Goal: Task Accomplishment & Management: Use online tool/utility

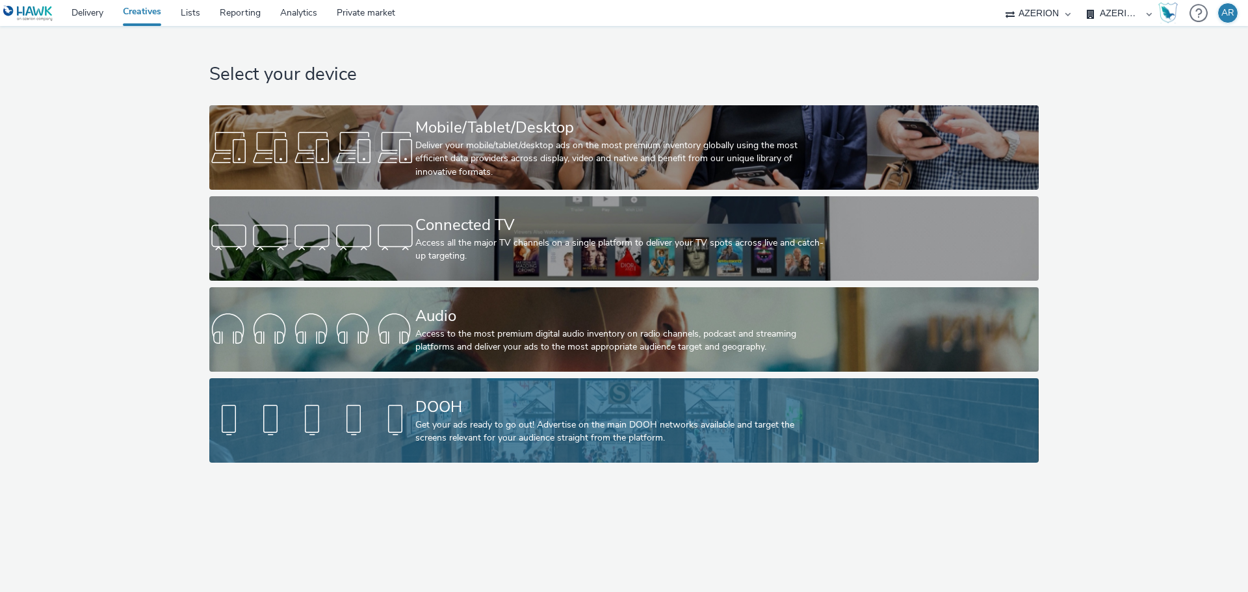
click at [567, 409] on div "DOOH" at bounding box center [621, 407] width 412 height 23
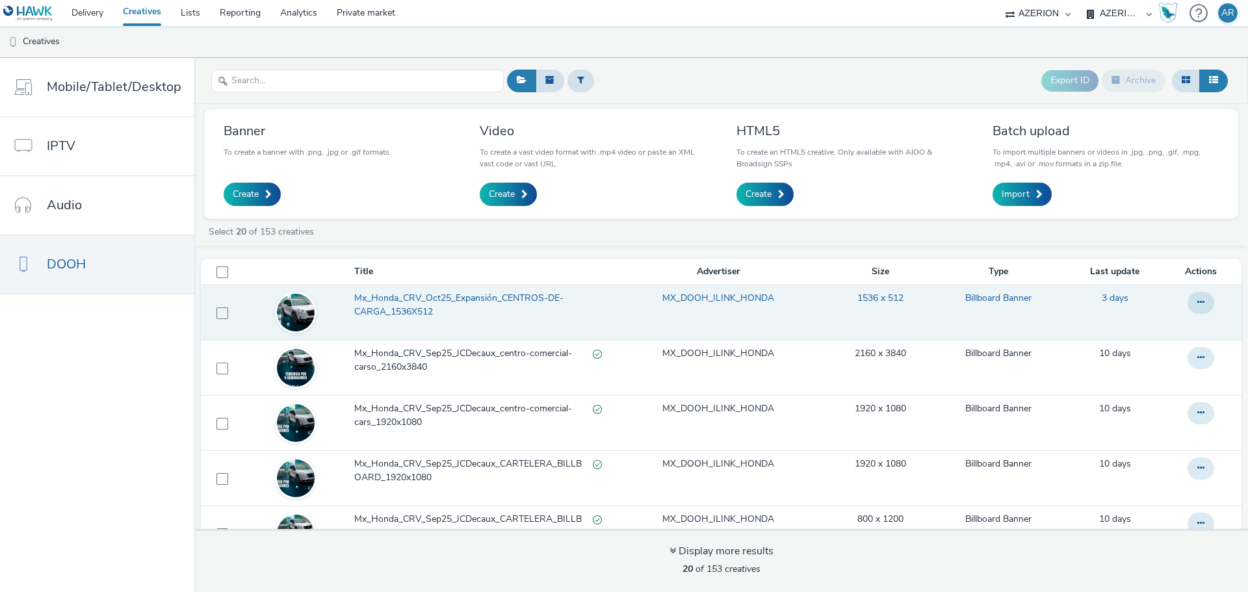
click at [401, 298] on span "Mx_Honda_CRV_Oct25_Expansión_CENTROS-DE-CARGA_1536X512" at bounding box center [478, 305] width 248 height 27
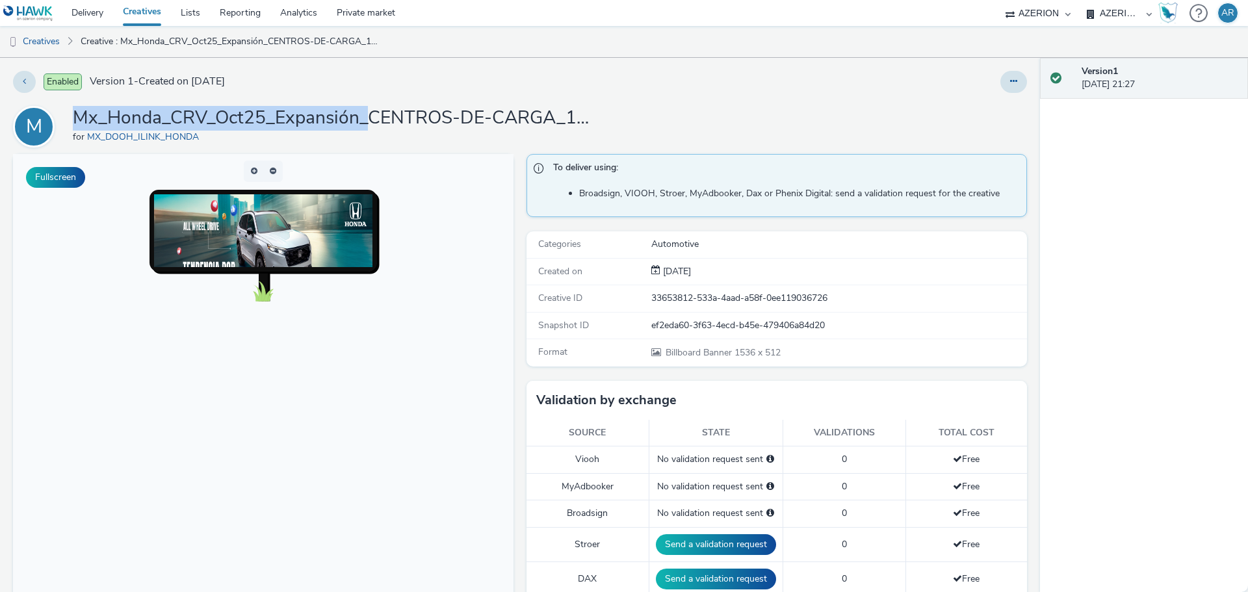
drag, startPoint x: 369, startPoint y: 120, endPoint x: 75, endPoint y: 120, distance: 294.4
click at [75, 120] on h1 "Mx_Honda_CRV_Oct25_Expansión_CENTROS-DE-CARGA_1536X512" at bounding box center [333, 118] width 520 height 25
copy h1 "Mx_Honda_CRV_Oct25_Expansión_"
click at [45, 40] on link "Creatives" at bounding box center [33, 41] width 66 height 31
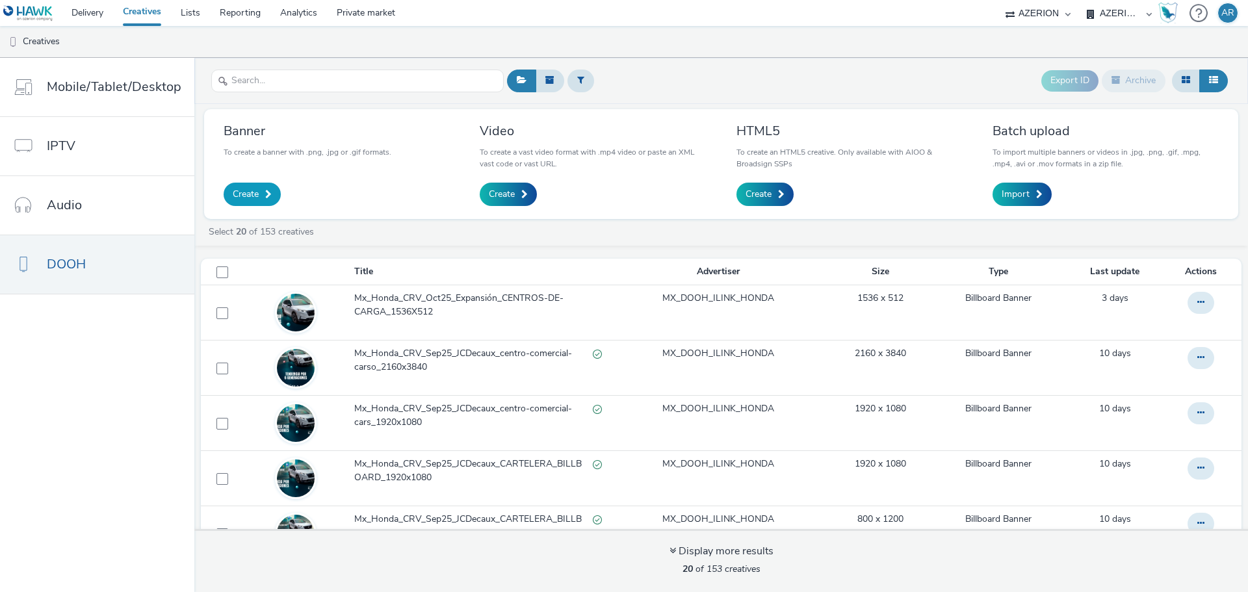
click at [244, 188] on span "Create" at bounding box center [246, 194] width 26 height 13
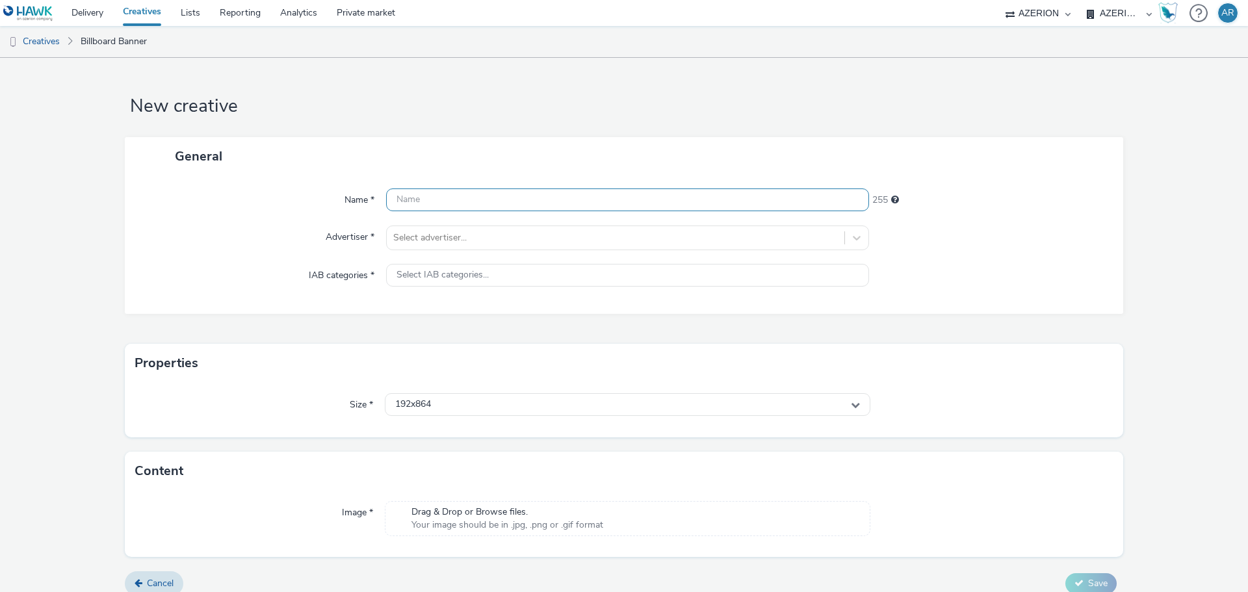
click at [491, 194] on input "text" at bounding box center [627, 199] width 483 height 23
paste input "Mx_Honda_CRV_Oct25_Expansión_"
click at [584, 201] on input "Mx_Honda_CRV_Oct25_Expansión_" at bounding box center [627, 199] width 483 height 23
paste input "CENTROS-DE-CARGA_960X320"
type input "Mx_Honda_CRV_Oct25_Expansión_CENTROS-DE-CARGA_960X320"
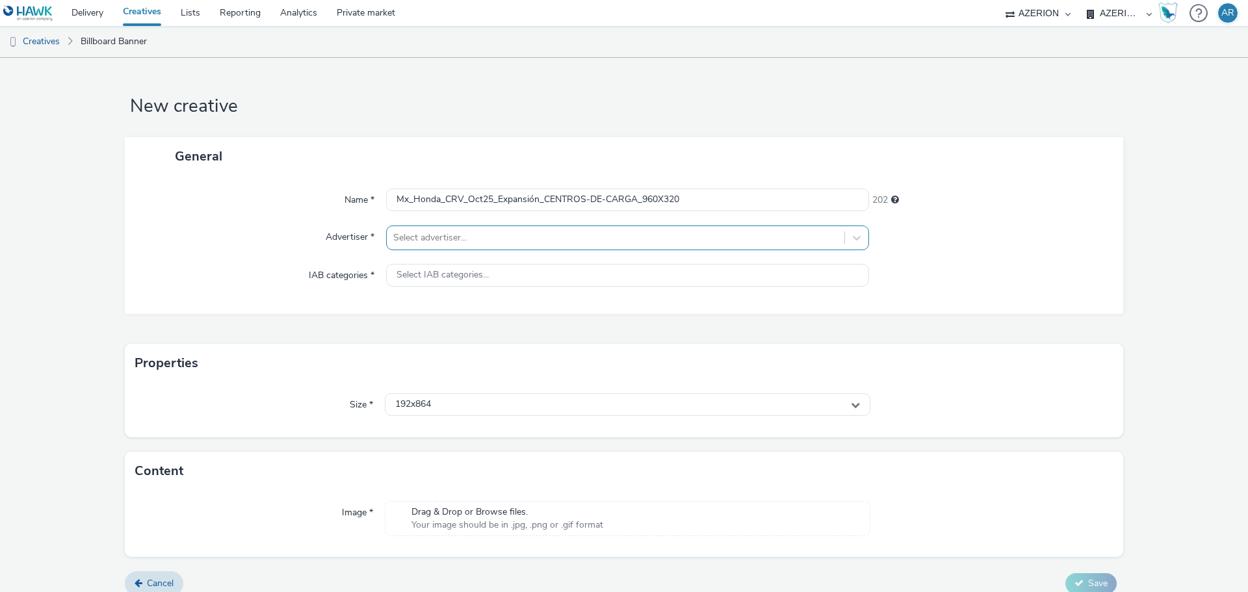
click at [478, 235] on div at bounding box center [615, 238] width 444 height 16
type input "honda"
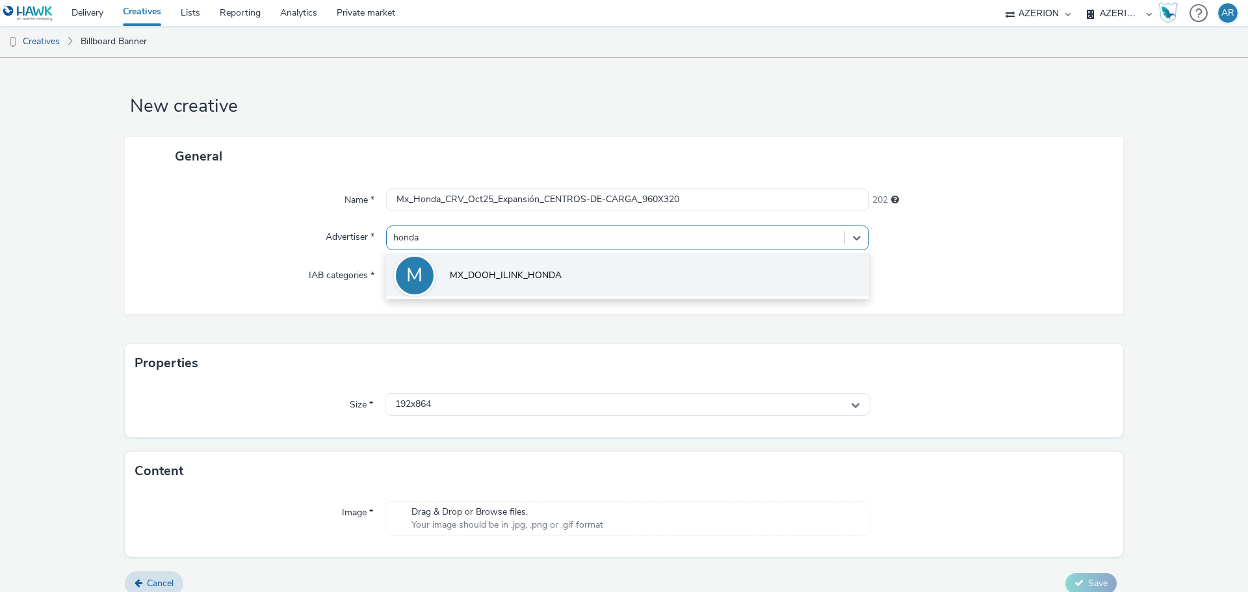
click at [507, 270] on span "MX_DOOH_ILINK_HONDA" at bounding box center [506, 275] width 112 height 13
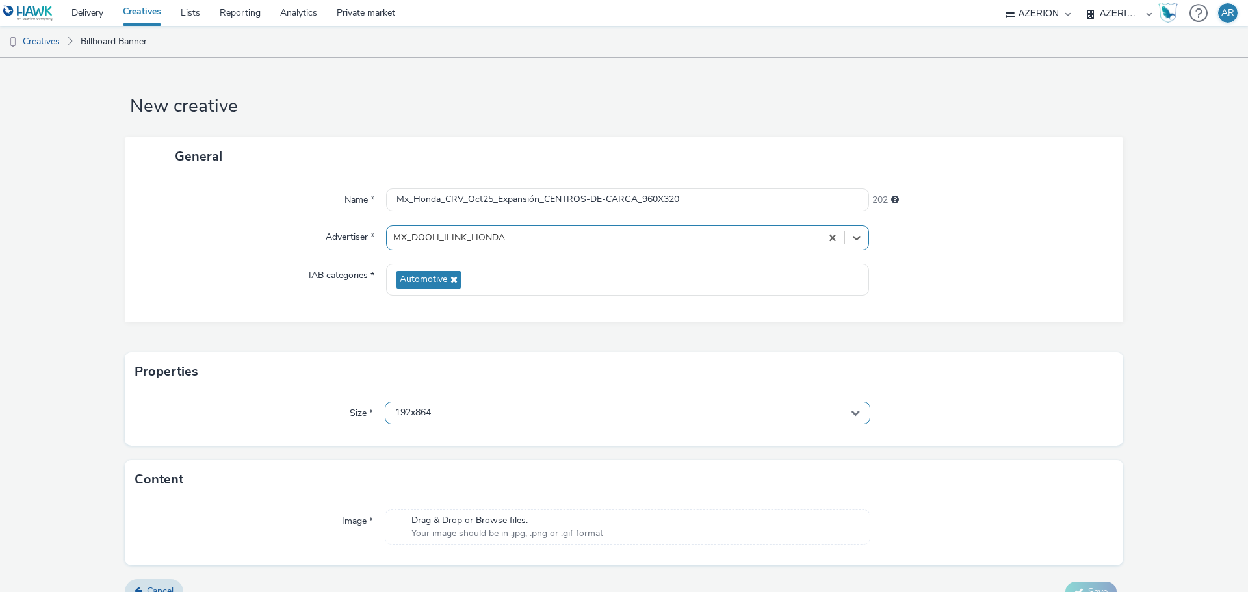
click at [502, 410] on div "192x864" at bounding box center [627, 413] width 485 height 23
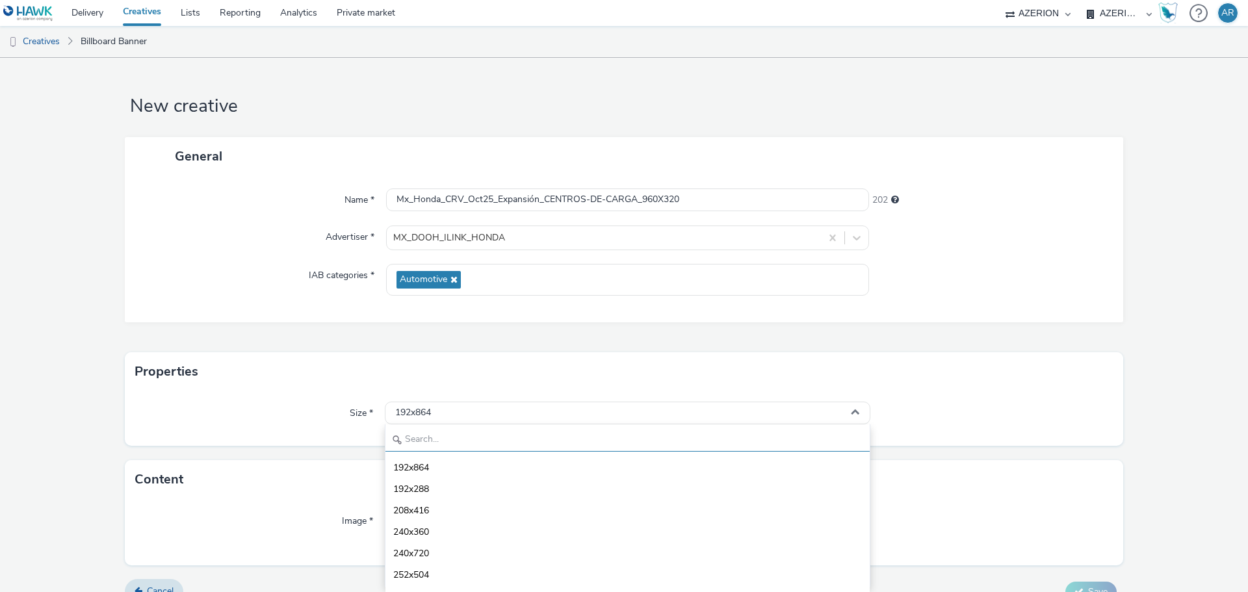
click at [407, 437] on input "text" at bounding box center [627, 440] width 484 height 23
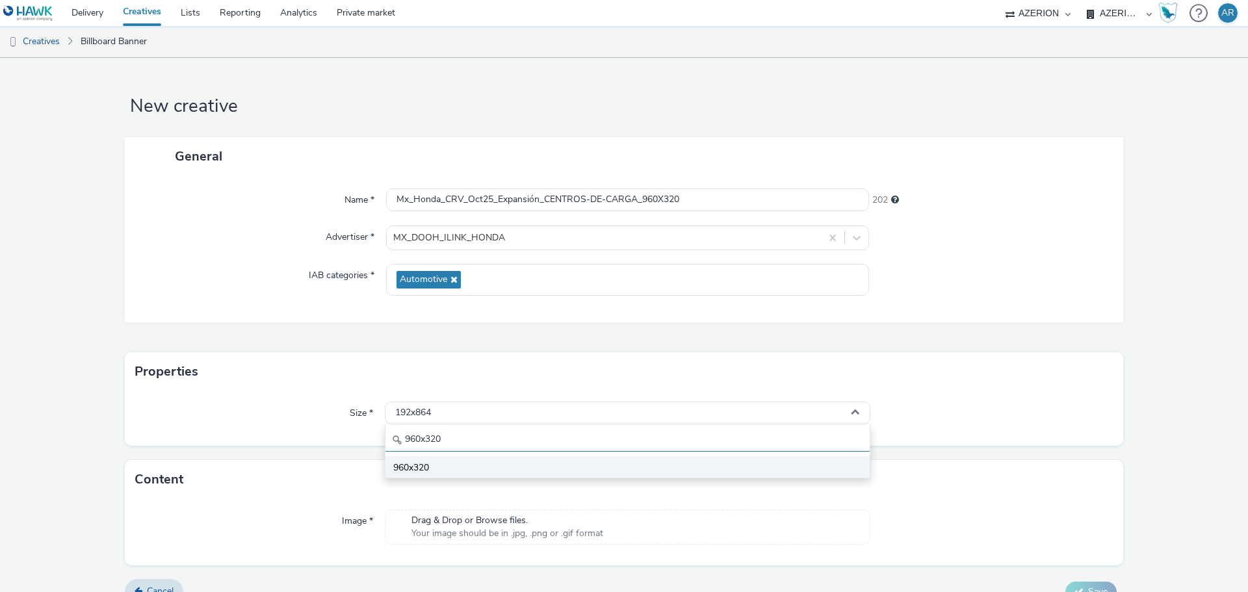
type input "960x320"
click at [407, 462] on span "960x320" at bounding box center [411, 467] width 36 height 13
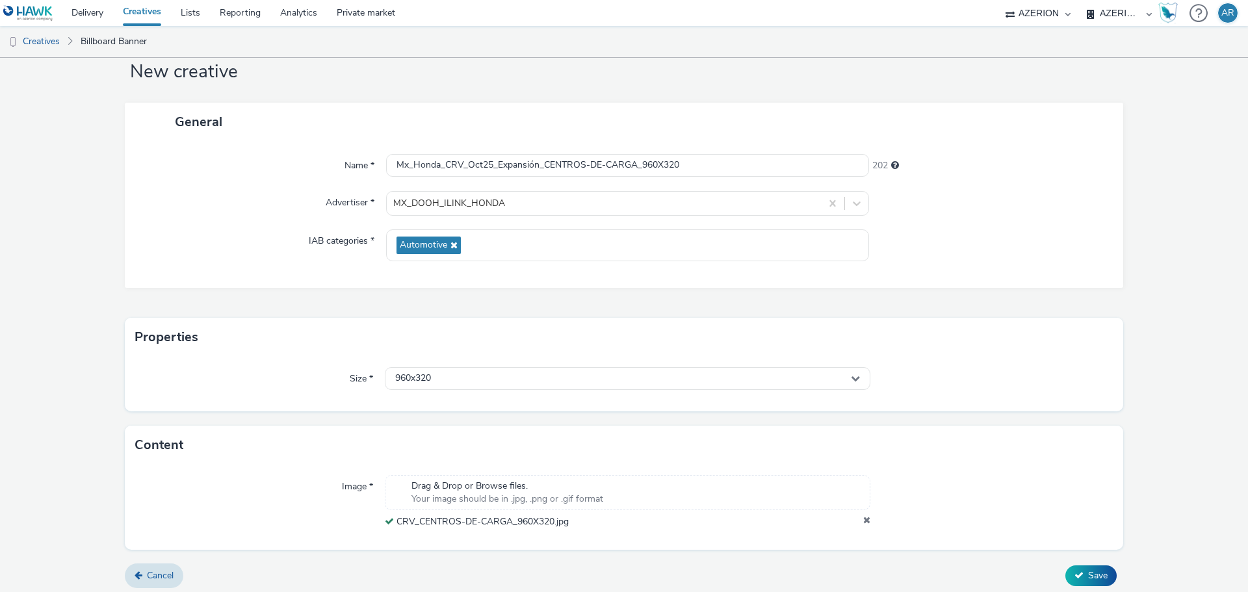
scroll to position [40, 0]
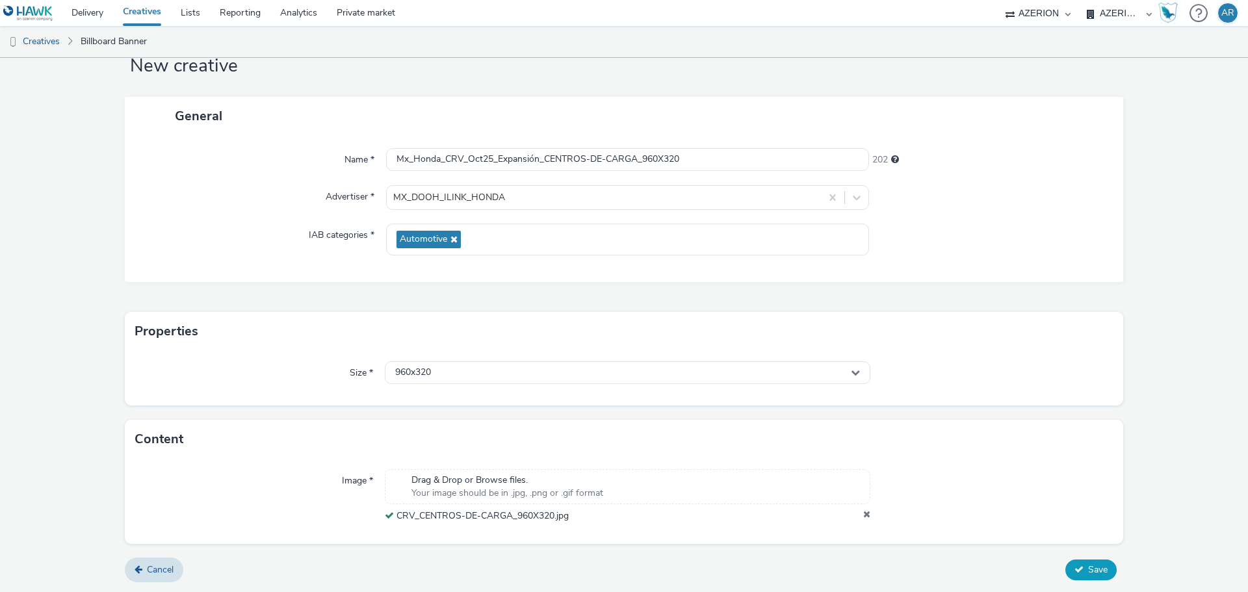
click at [1088, 565] on span "Save" at bounding box center [1097, 569] width 19 height 12
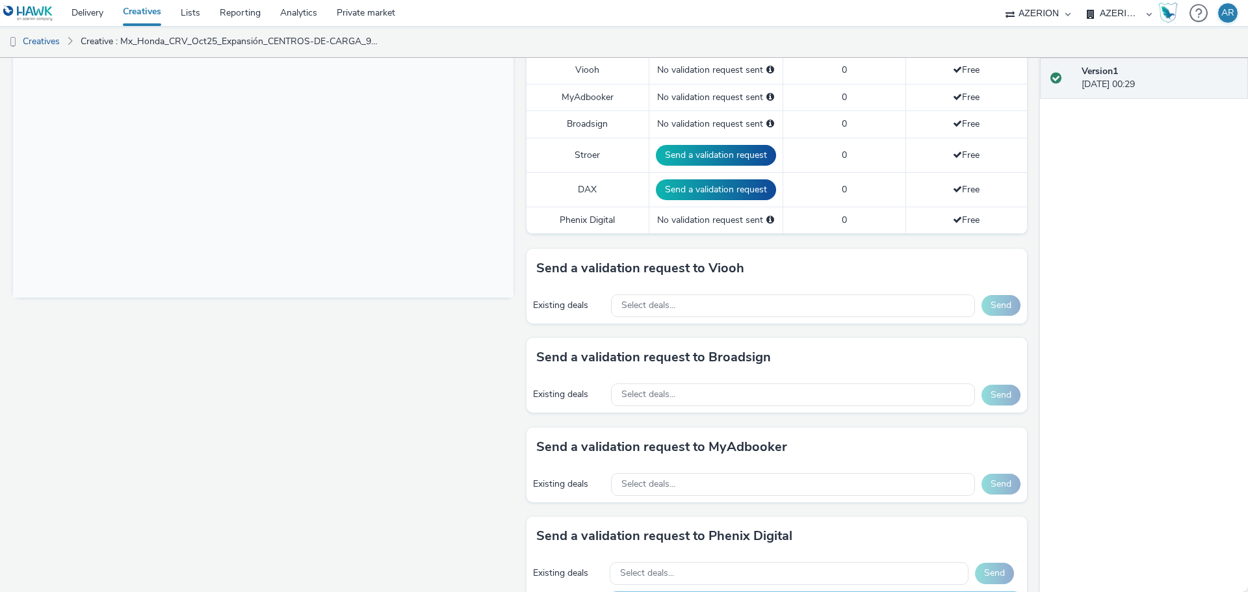
scroll to position [390, 0]
click at [81, 13] on link "Delivery" at bounding box center [87, 13] width 51 height 26
